Goal: Task Accomplishment & Management: Complete application form

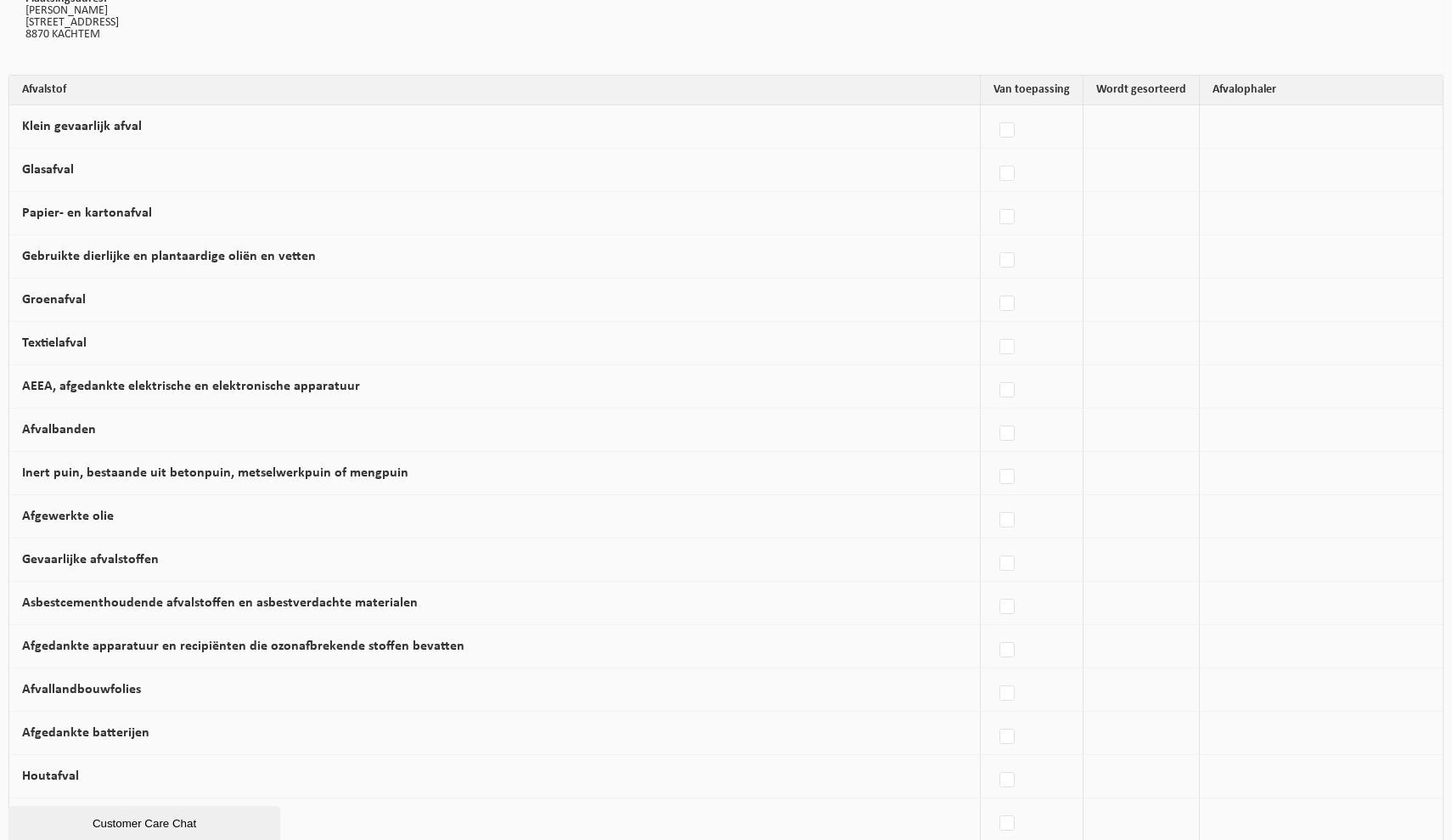
scroll to position [136, 0]
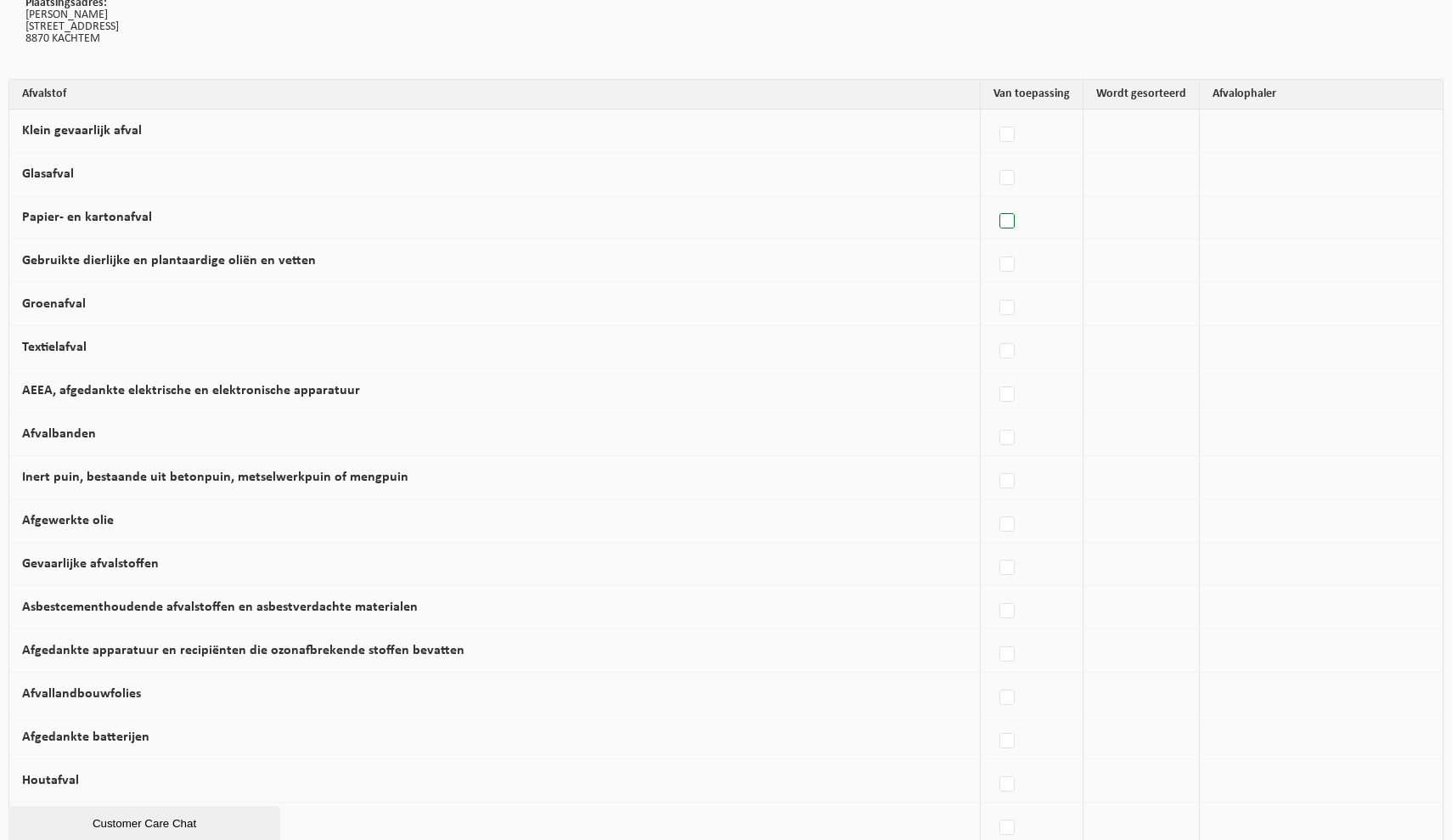
click at [1014, 221] on label at bounding box center [1008, 221] width 24 height 25
click at [993, 200] on input "Papier- en kartonafval" at bounding box center [992, 199] width 1 height 1
checkbox input "true"
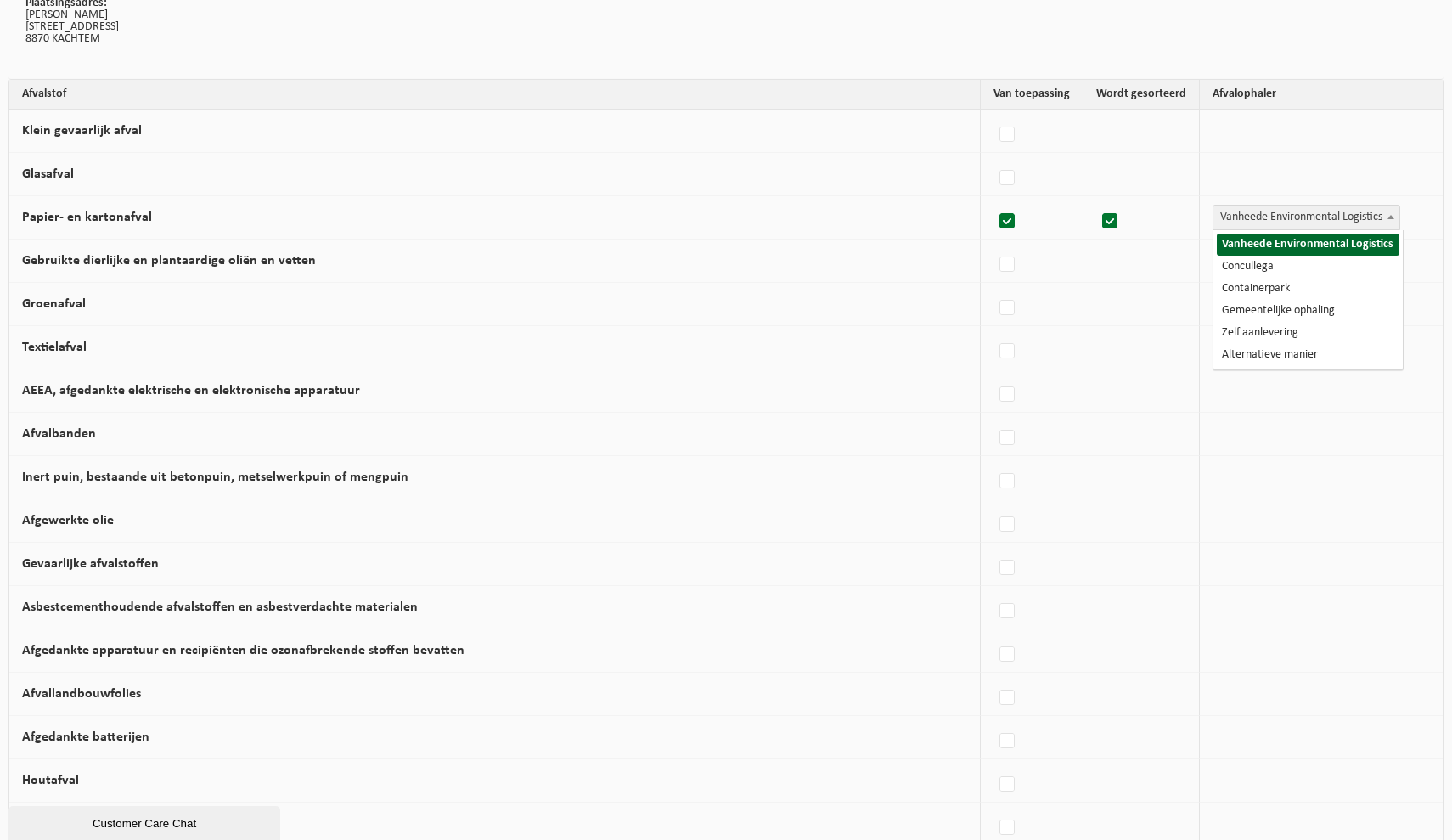
click at [1257, 222] on span "Vanheede Environmental Logistics" at bounding box center [1306, 217] width 186 height 24
select select "Gemeentelijke ophaling"
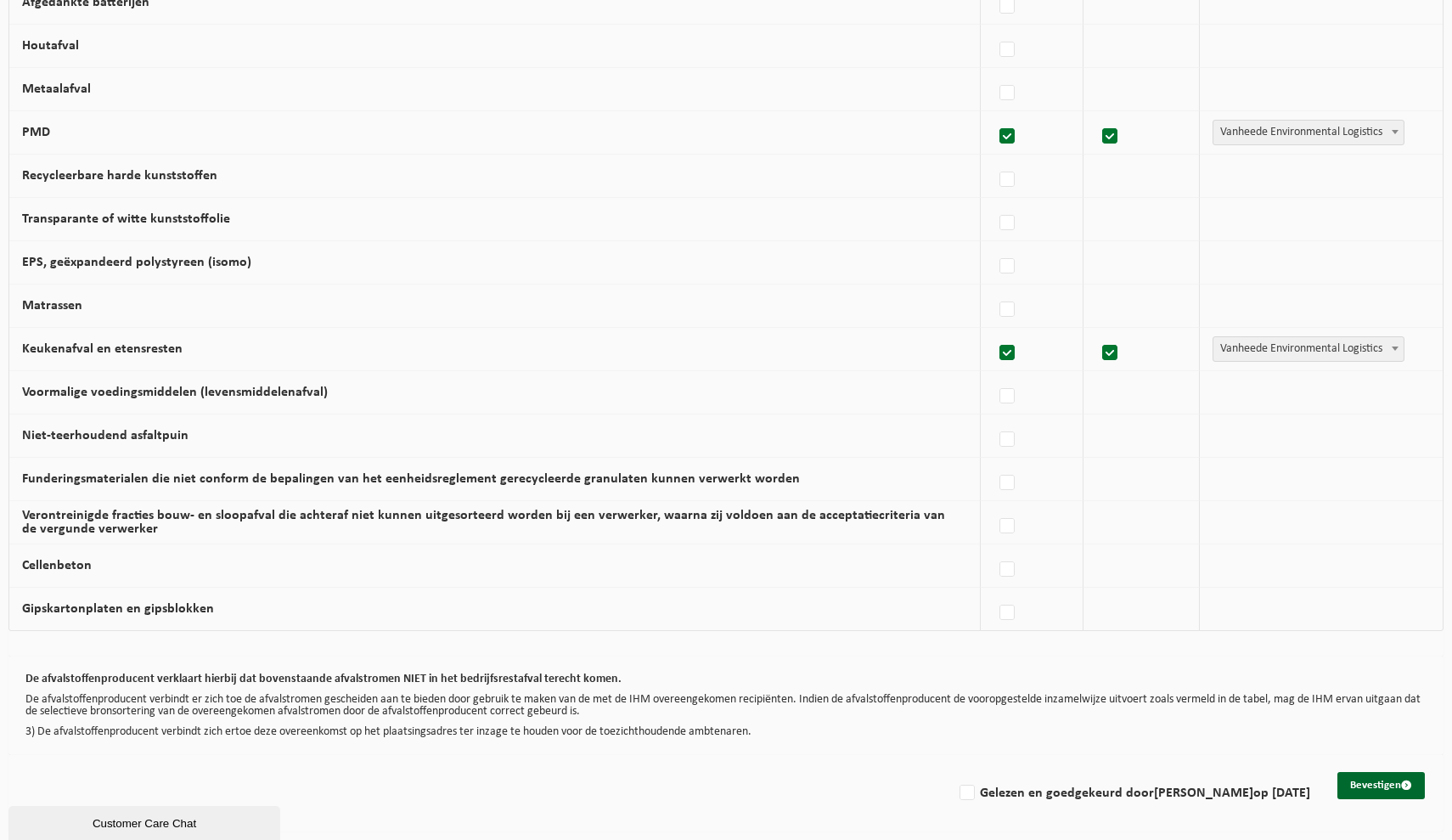
scroll to position [879, 0]
click at [956, 781] on label "Gelezen en goedgekeurd door [PERSON_NAME] op [DATE]" at bounding box center [1133, 793] width 354 height 25
click at [953, 772] on input "Gelezen en goedgekeurd door [PERSON_NAME] op [DATE]" at bounding box center [953, 771] width 1 height 1
checkbox input "true"
click at [1367, 783] on button "Bevestigen" at bounding box center [1381, 786] width 87 height 27
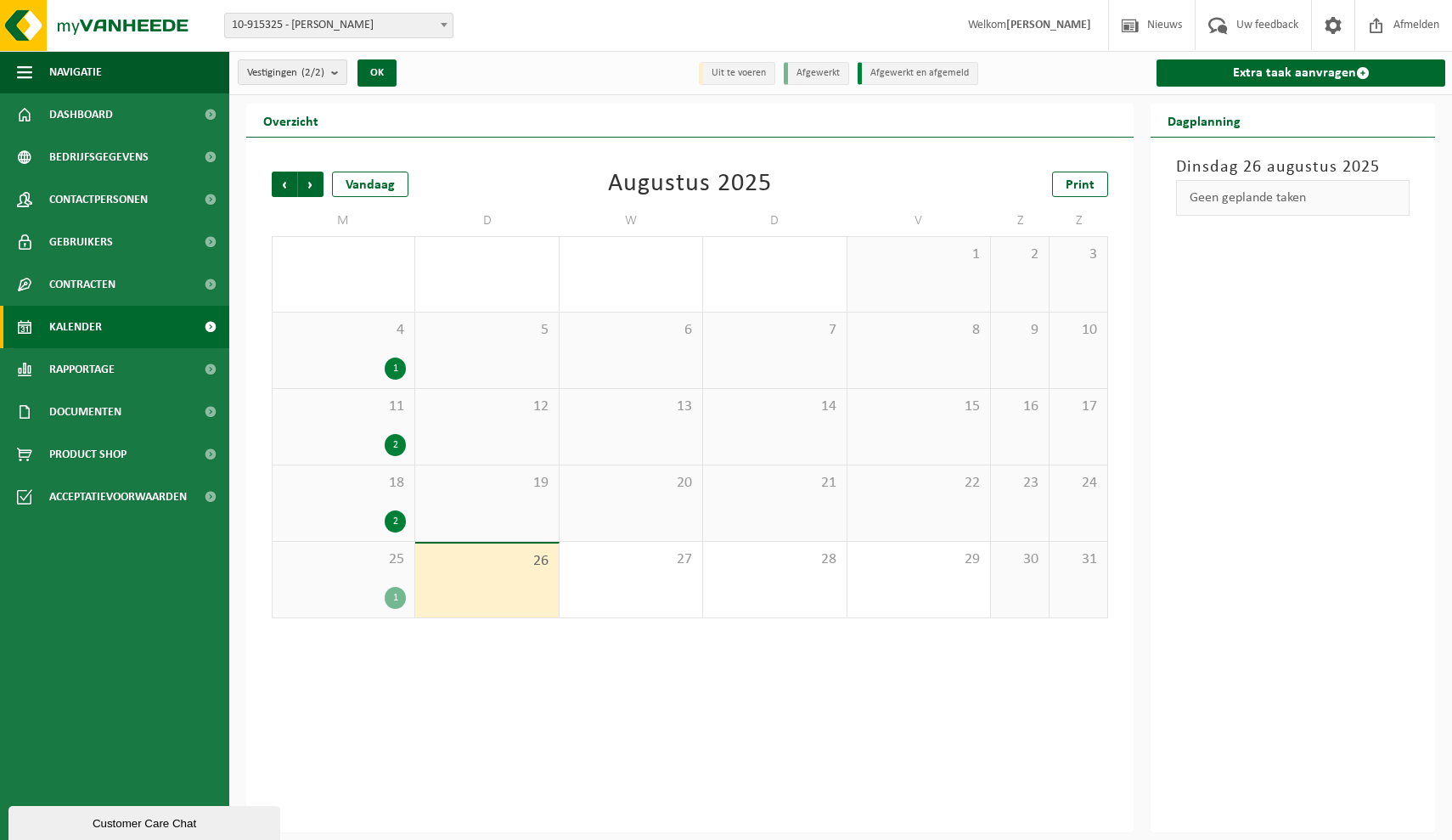
click at [397, 598] on div "1" at bounding box center [394, 597] width 21 height 22
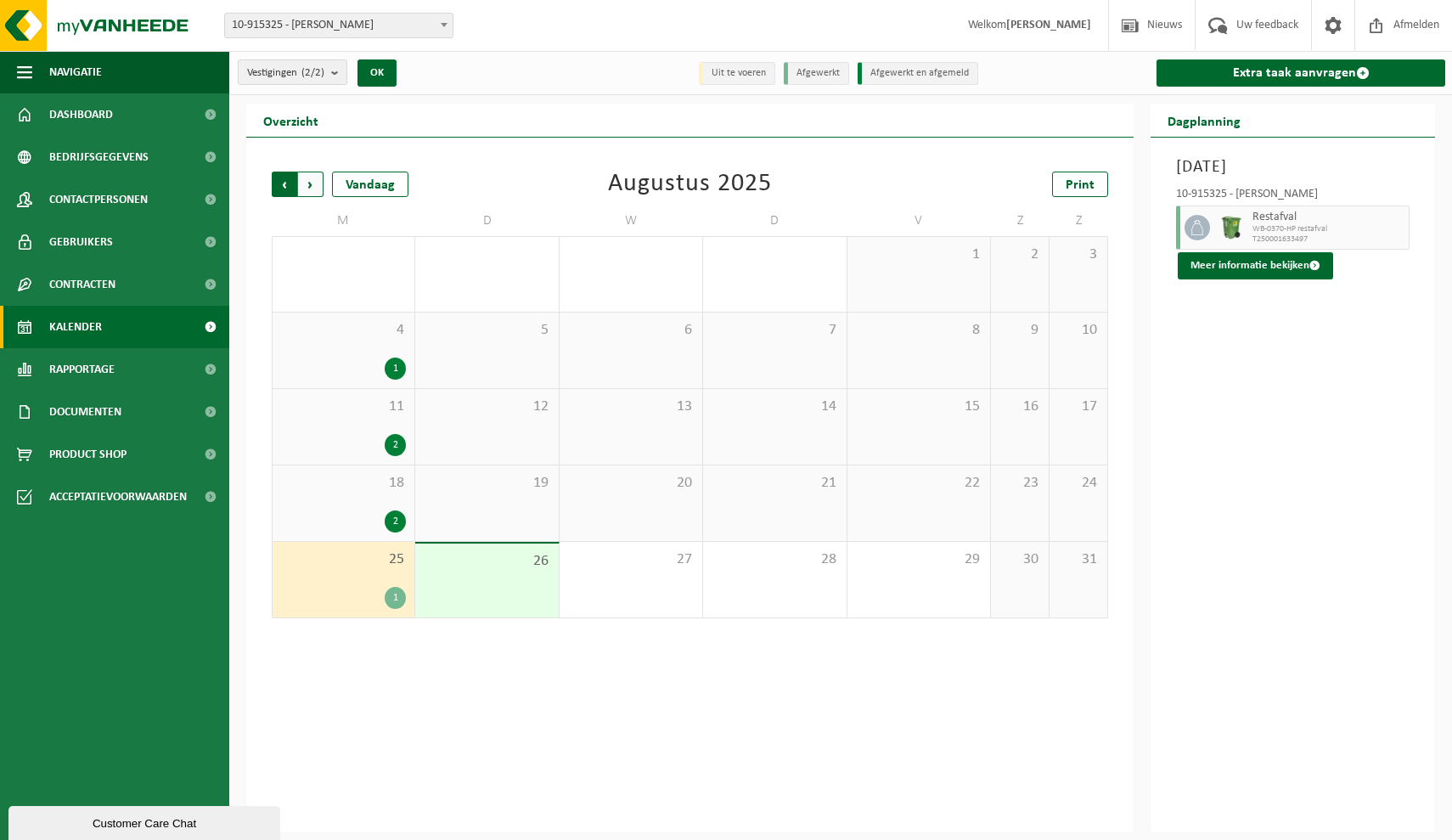
click at [308, 186] on span "Volgende" at bounding box center [311, 184] width 25 height 25
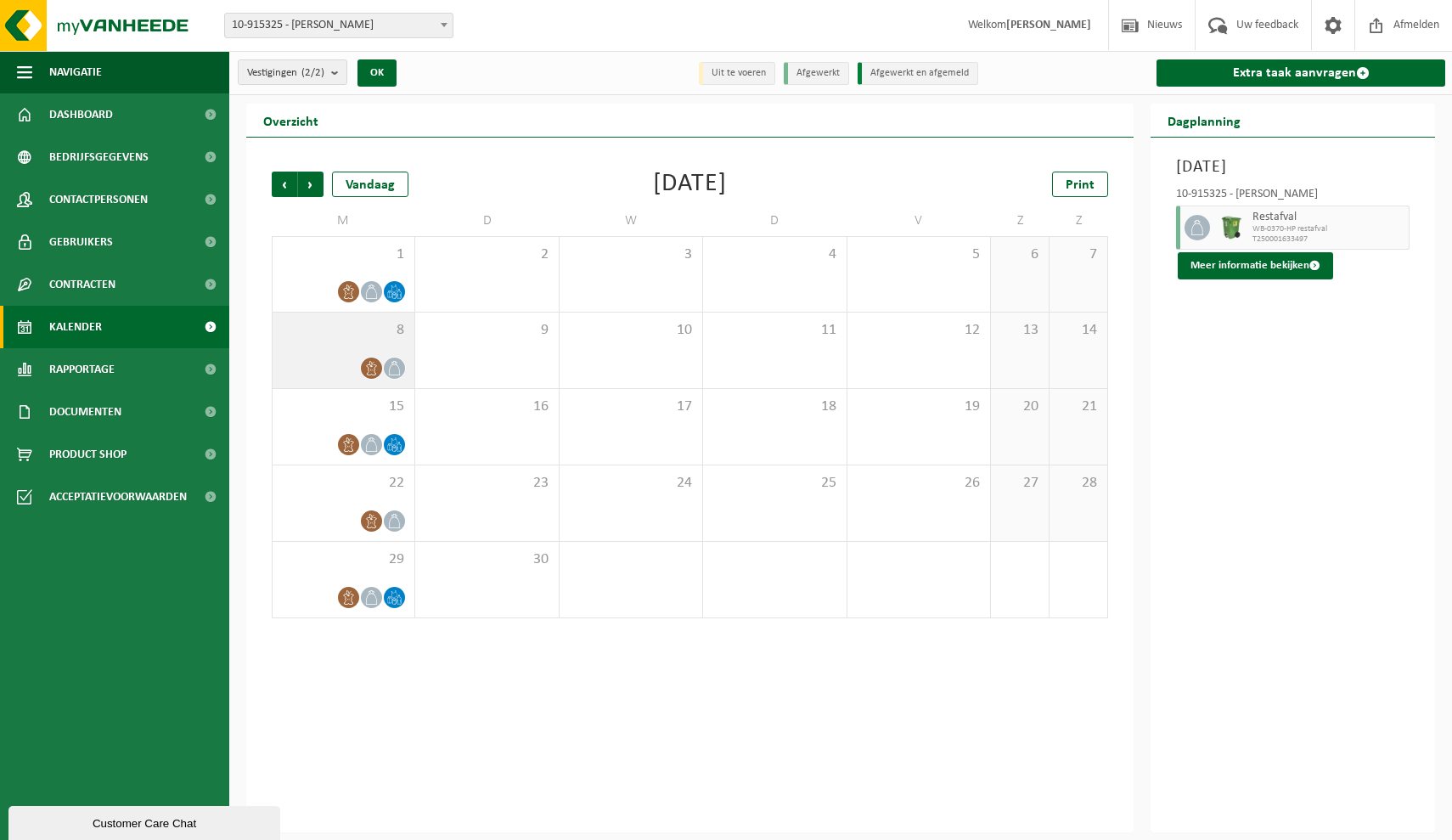
click at [393, 370] on icon at bounding box center [394, 368] width 15 height 14
